Goal: Navigation & Orientation: Find specific page/section

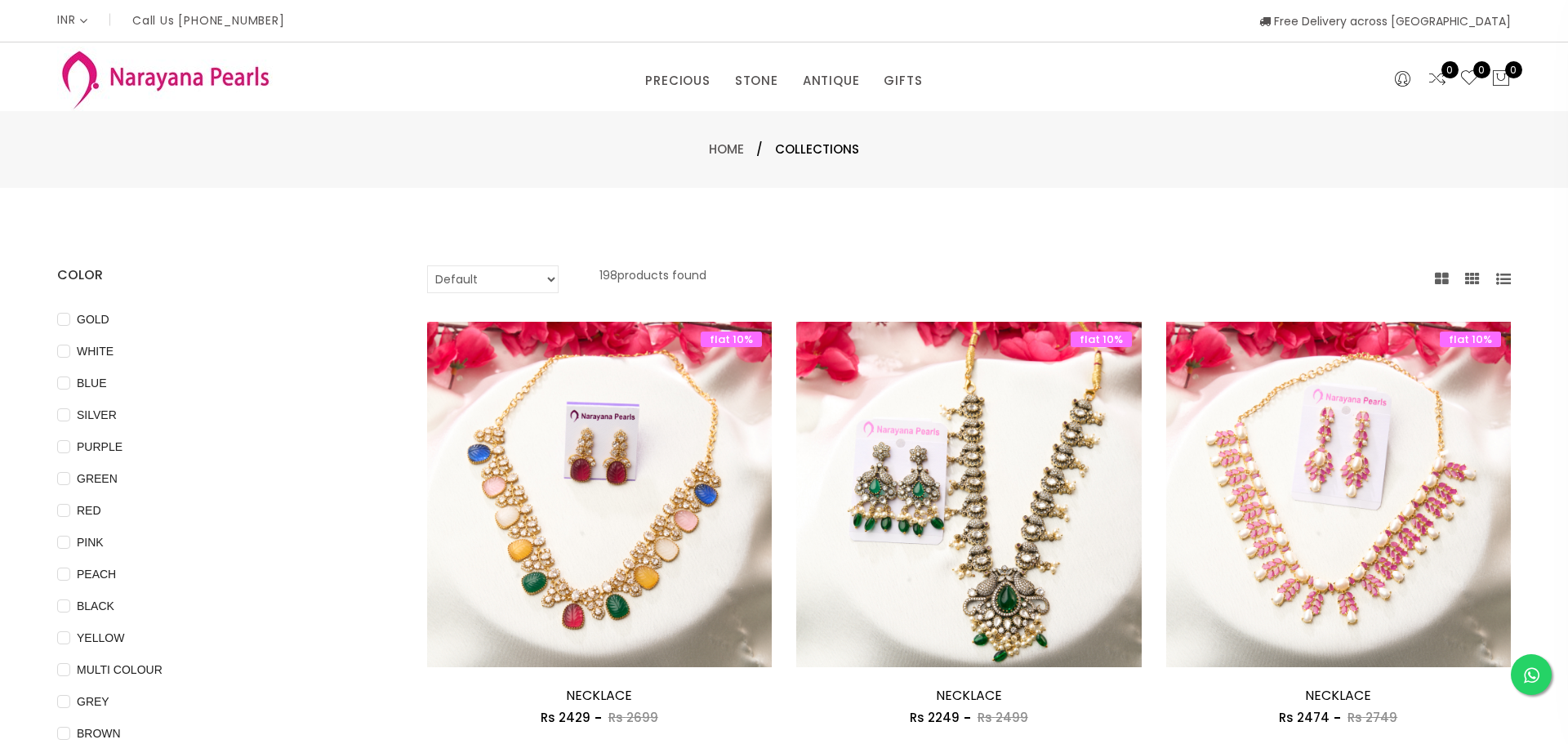
select select "INR"
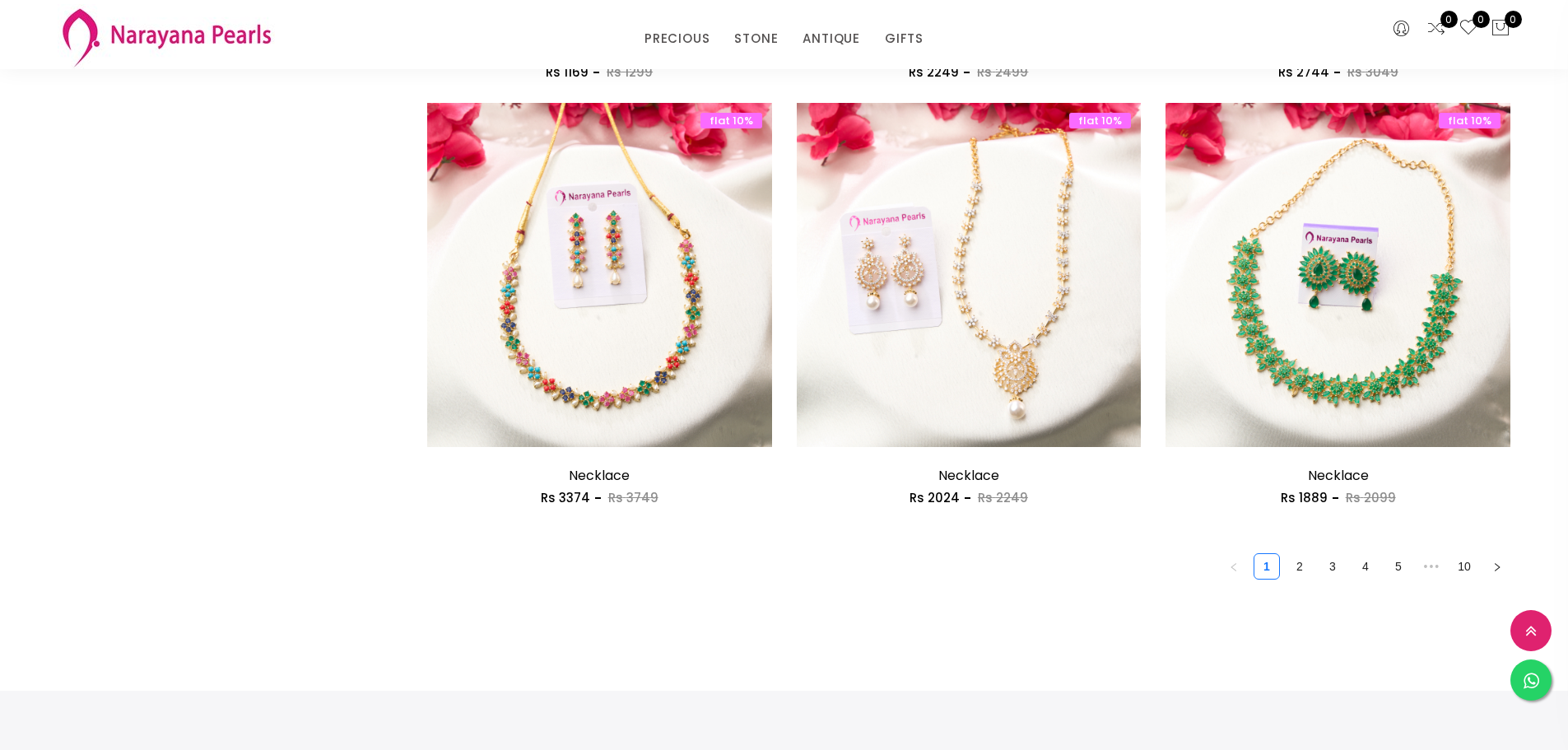
scroll to position [2718, 0]
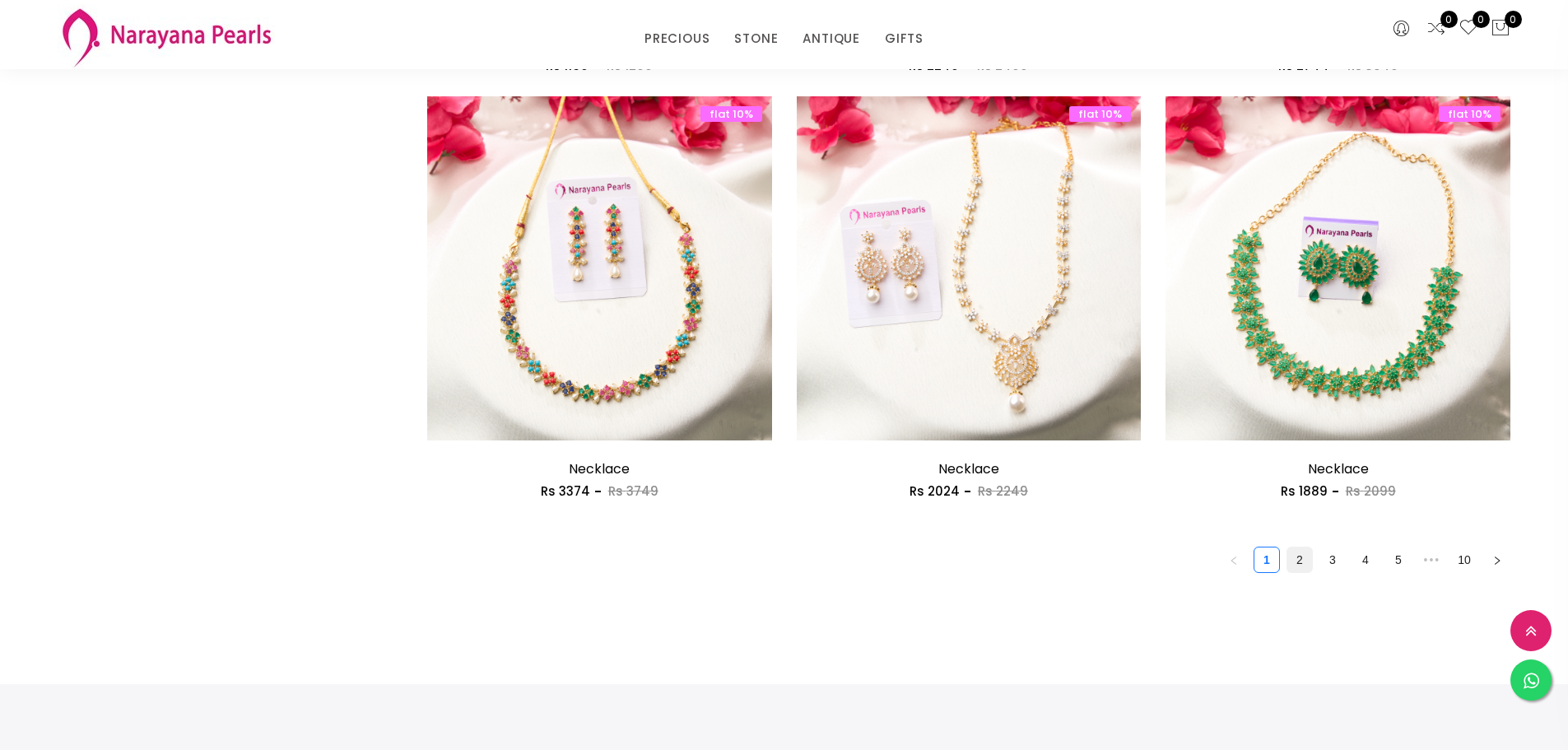
click at [1301, 559] on link "2" at bounding box center [1300, 559] width 25 height 25
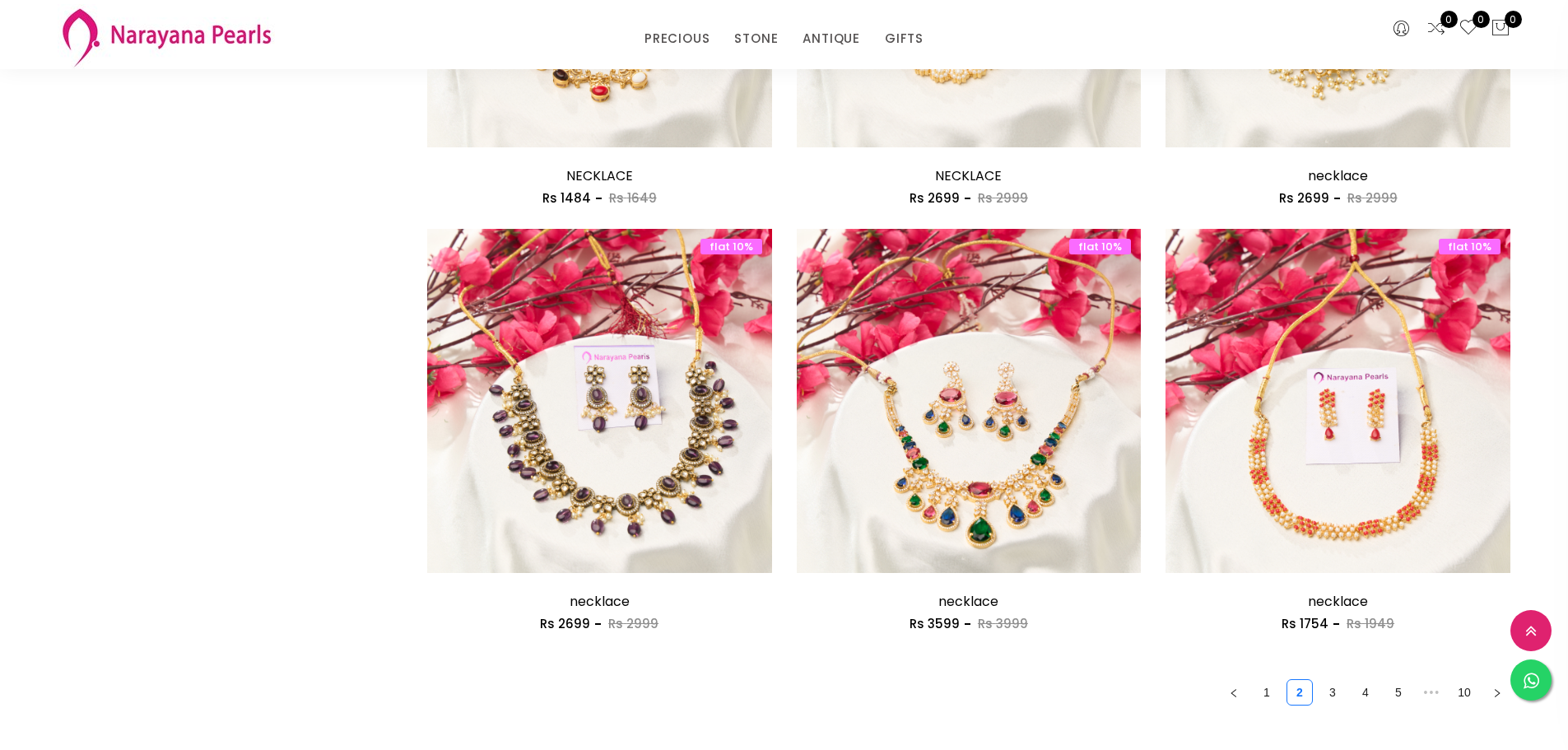
scroll to position [2718, 0]
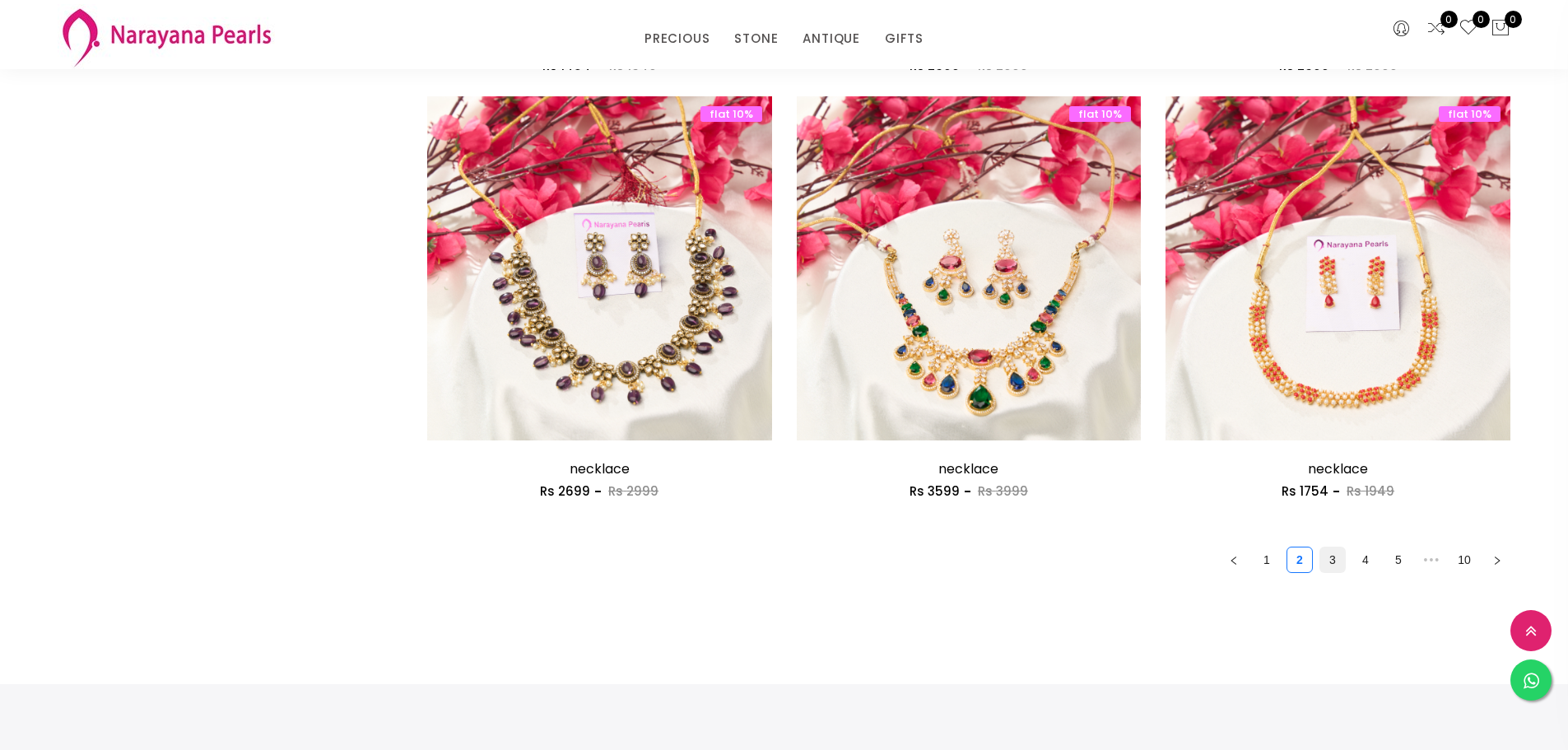
click at [1328, 568] on link "3" at bounding box center [1332, 559] width 25 height 25
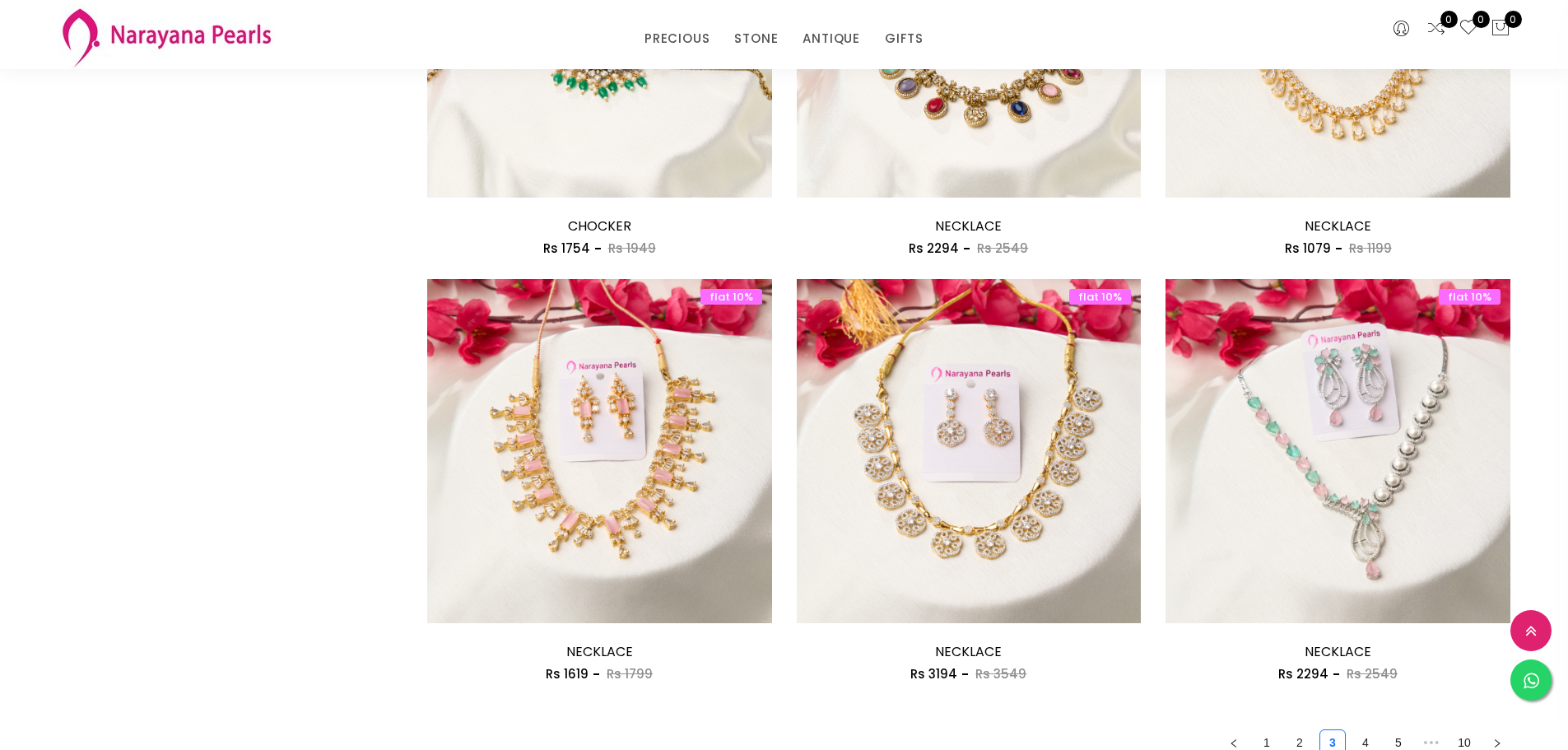
scroll to position [2635, 0]
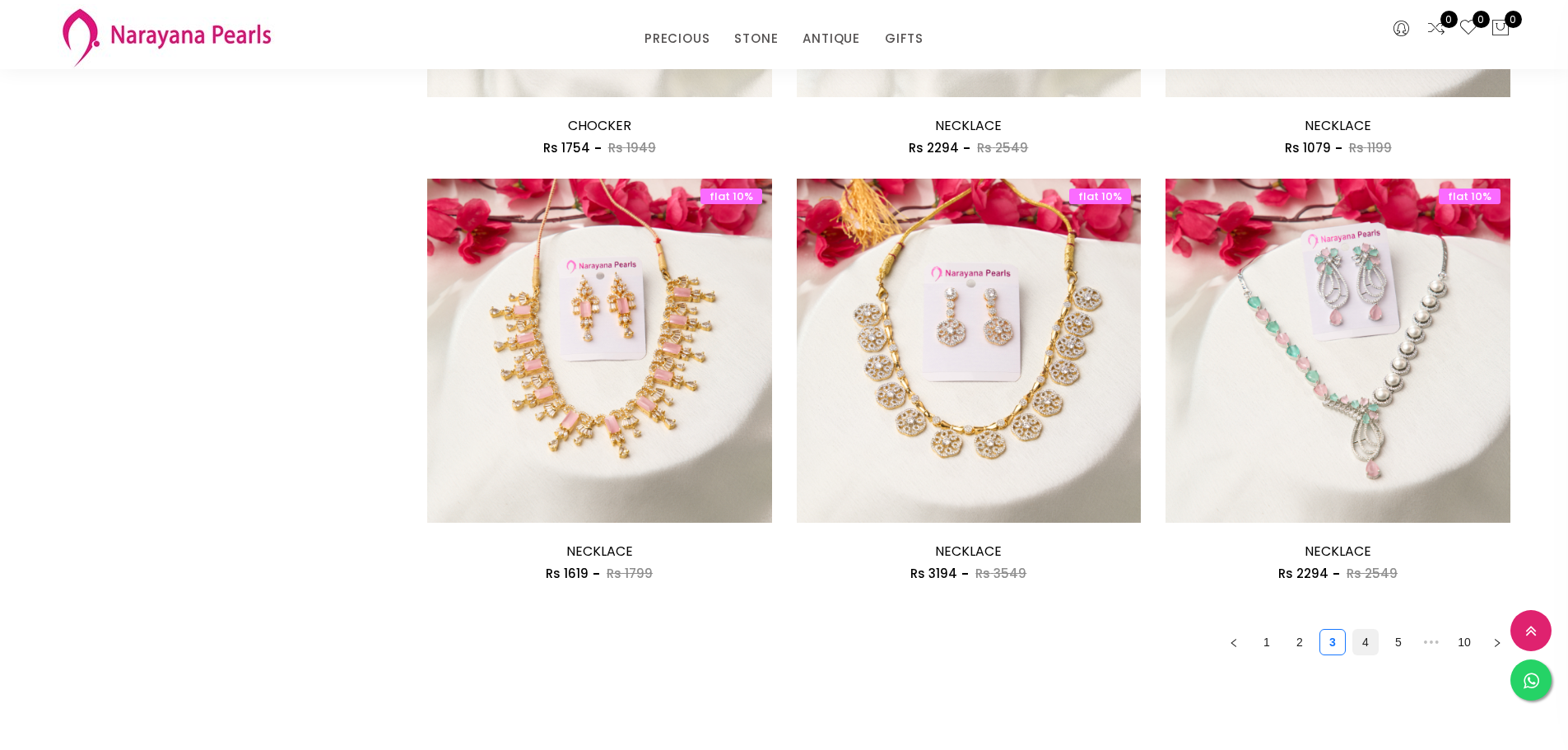
click at [1362, 642] on link "4" at bounding box center [1365, 642] width 25 height 25
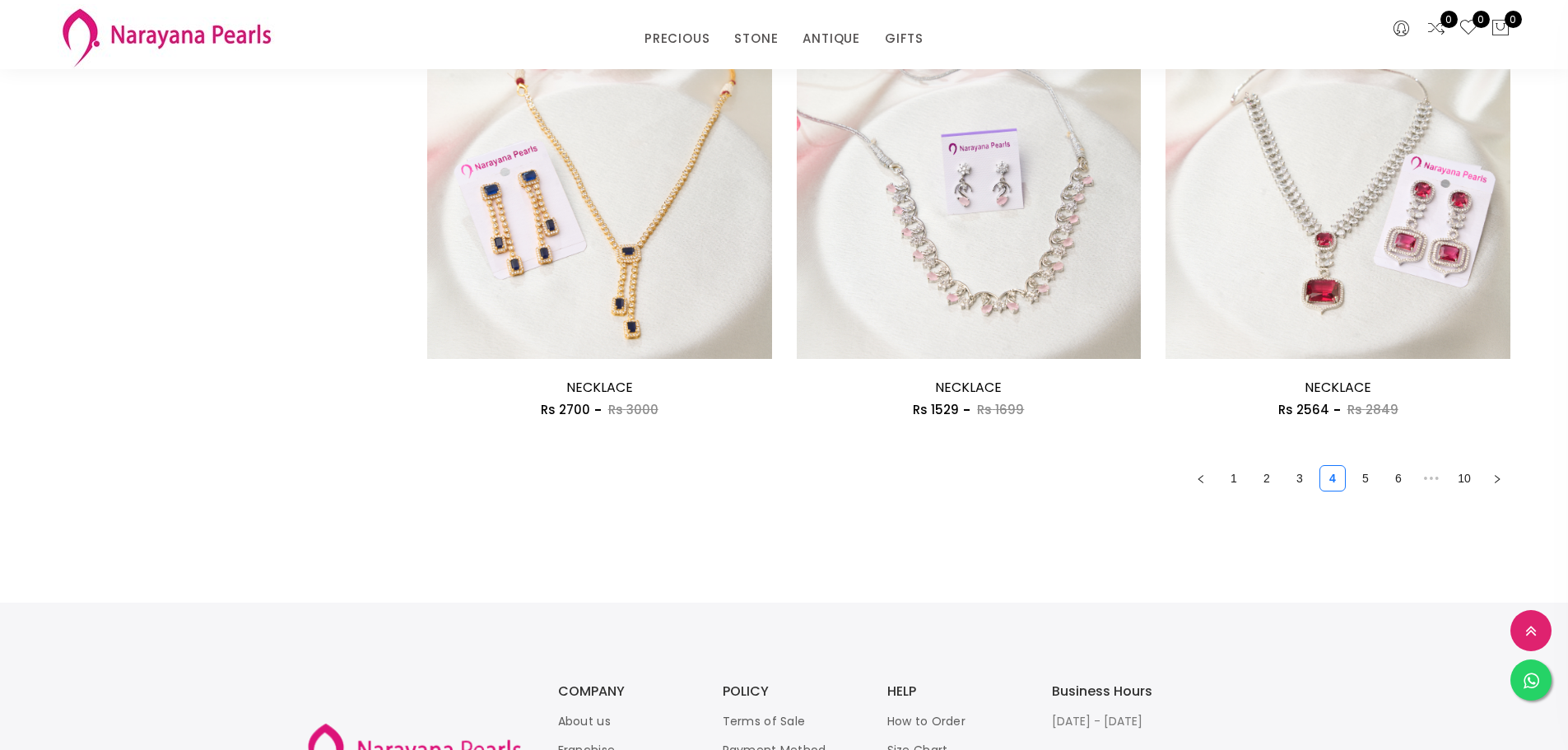
scroll to position [2800, 0]
click at [1361, 480] on link "5" at bounding box center [1365, 477] width 25 height 25
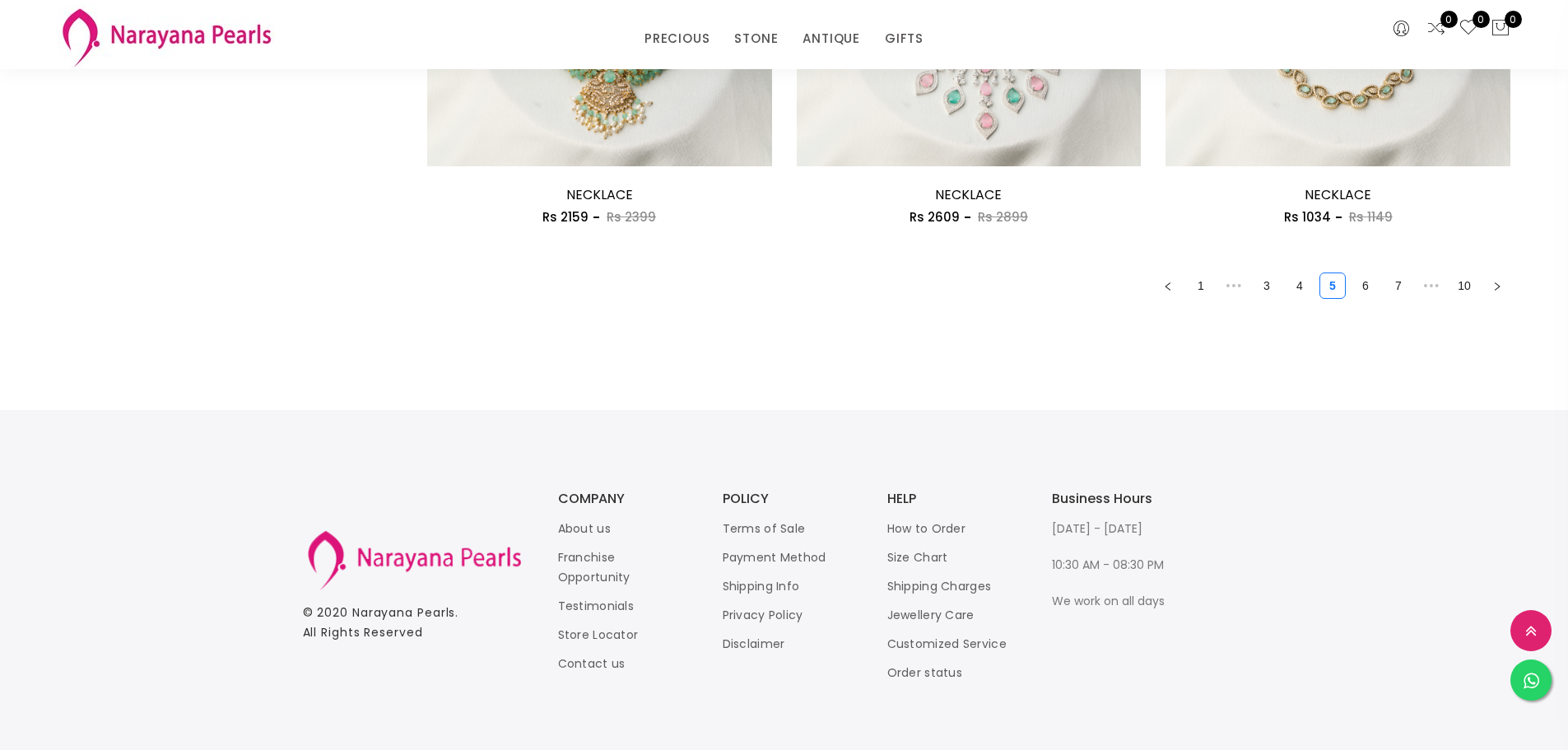
scroll to position [3006, 0]
